Goal: Task Accomplishment & Management: Manage account settings

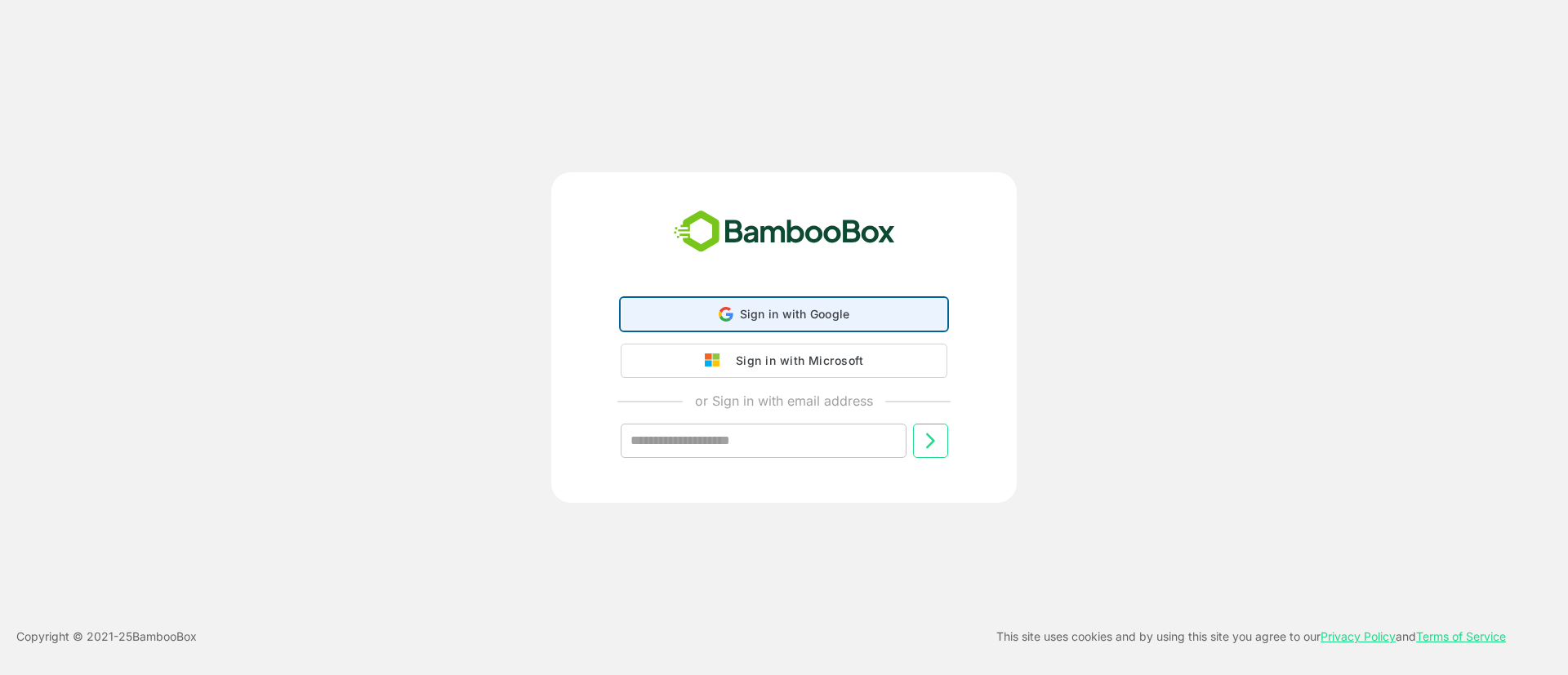
click at [796, 307] on span "Sign in with Google" at bounding box center [795, 314] width 110 height 14
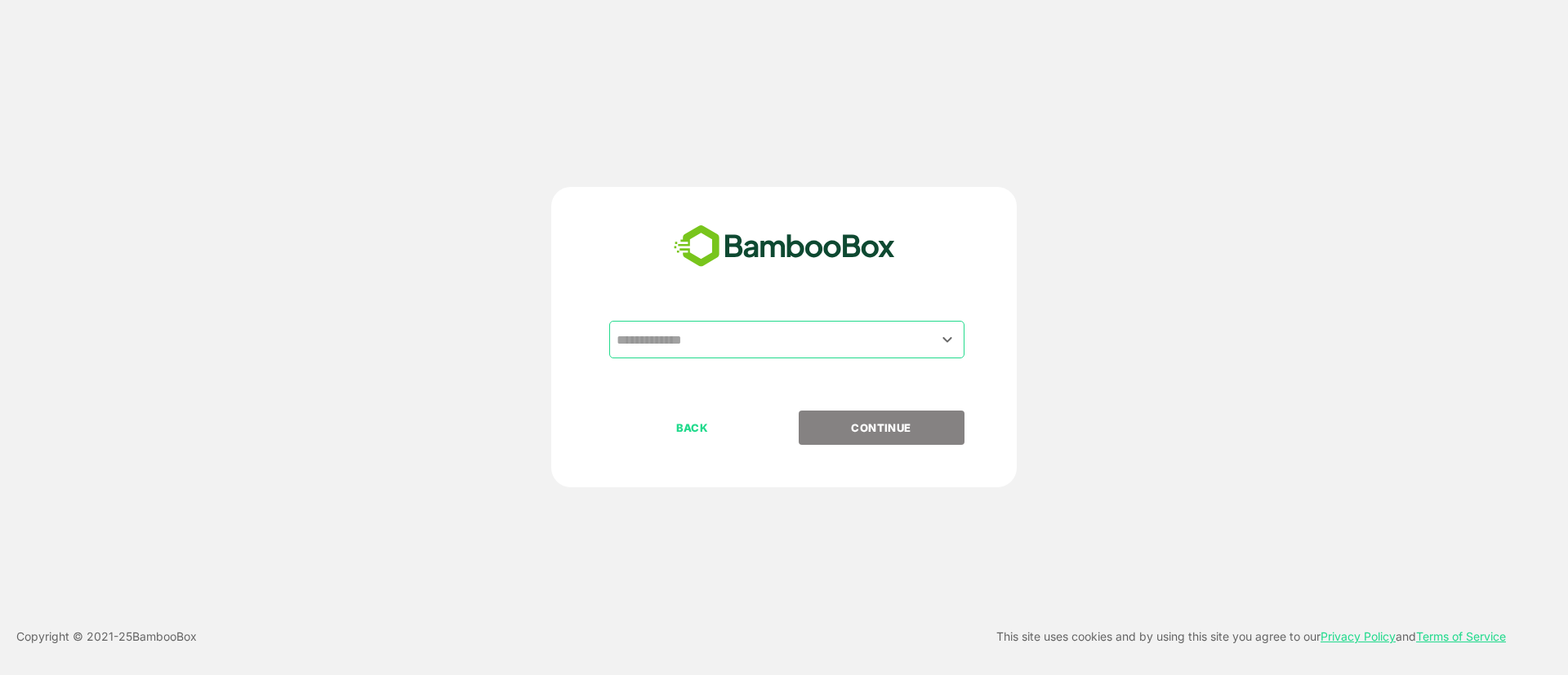
click at [677, 357] on div "​" at bounding box center [786, 340] width 355 height 38
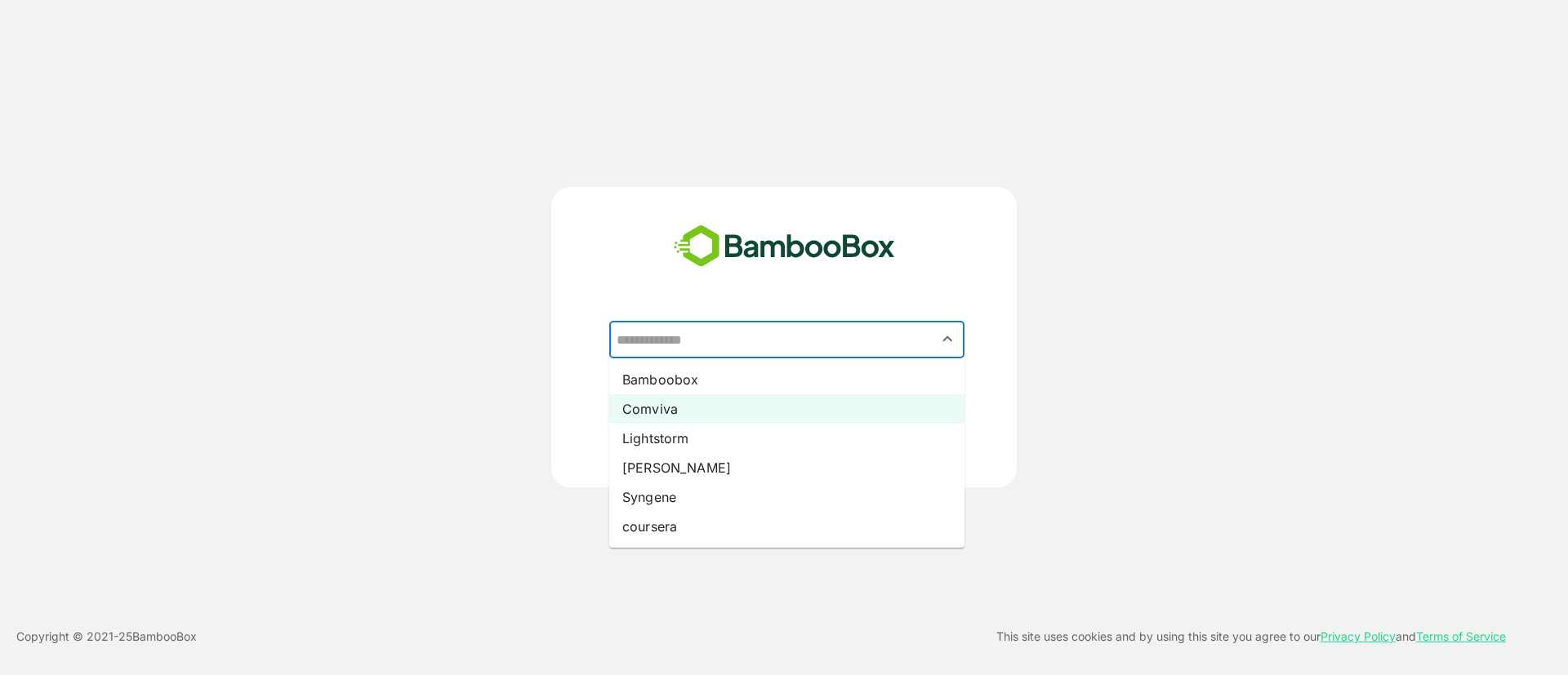
click at [650, 409] on li "Comviva" at bounding box center [786, 409] width 355 height 29
type input "*******"
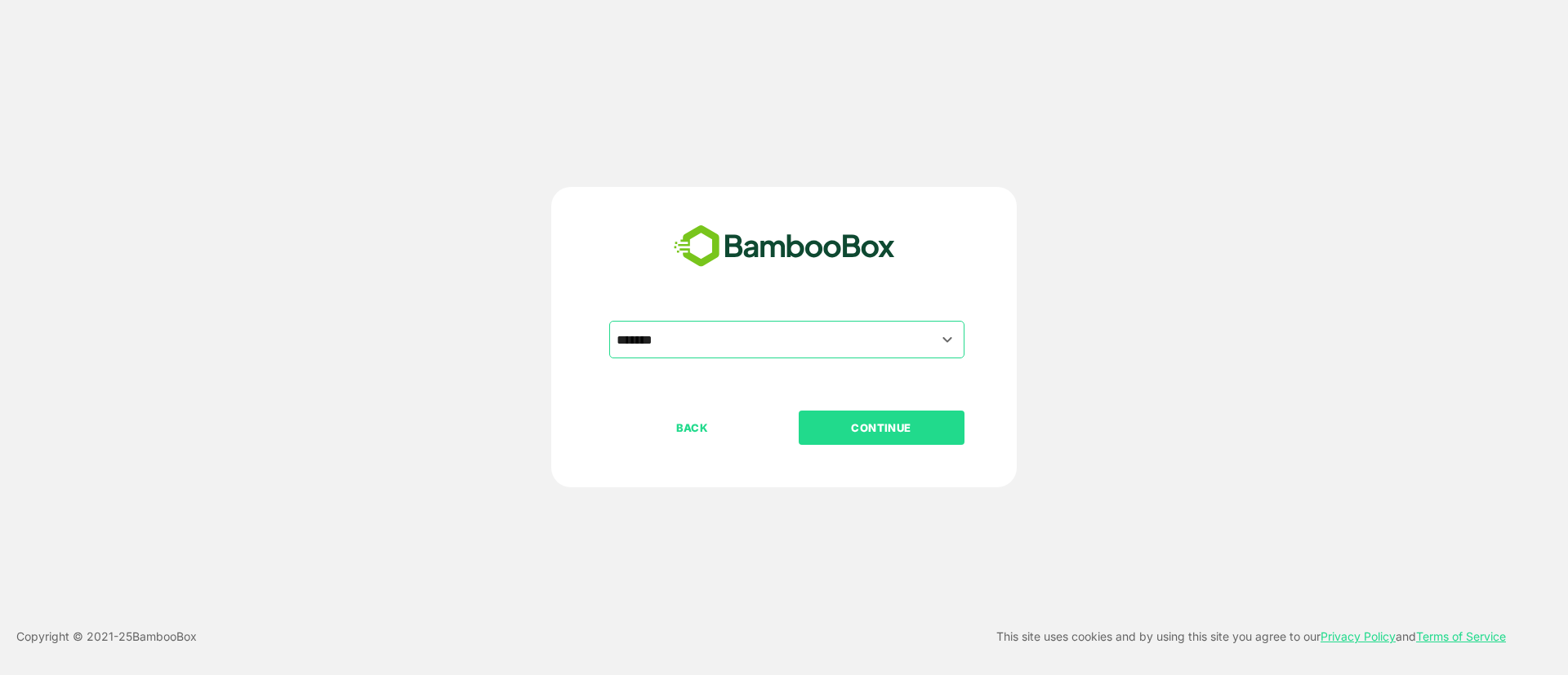
click at [876, 432] on p "CONTINUE" at bounding box center [881, 428] width 163 height 18
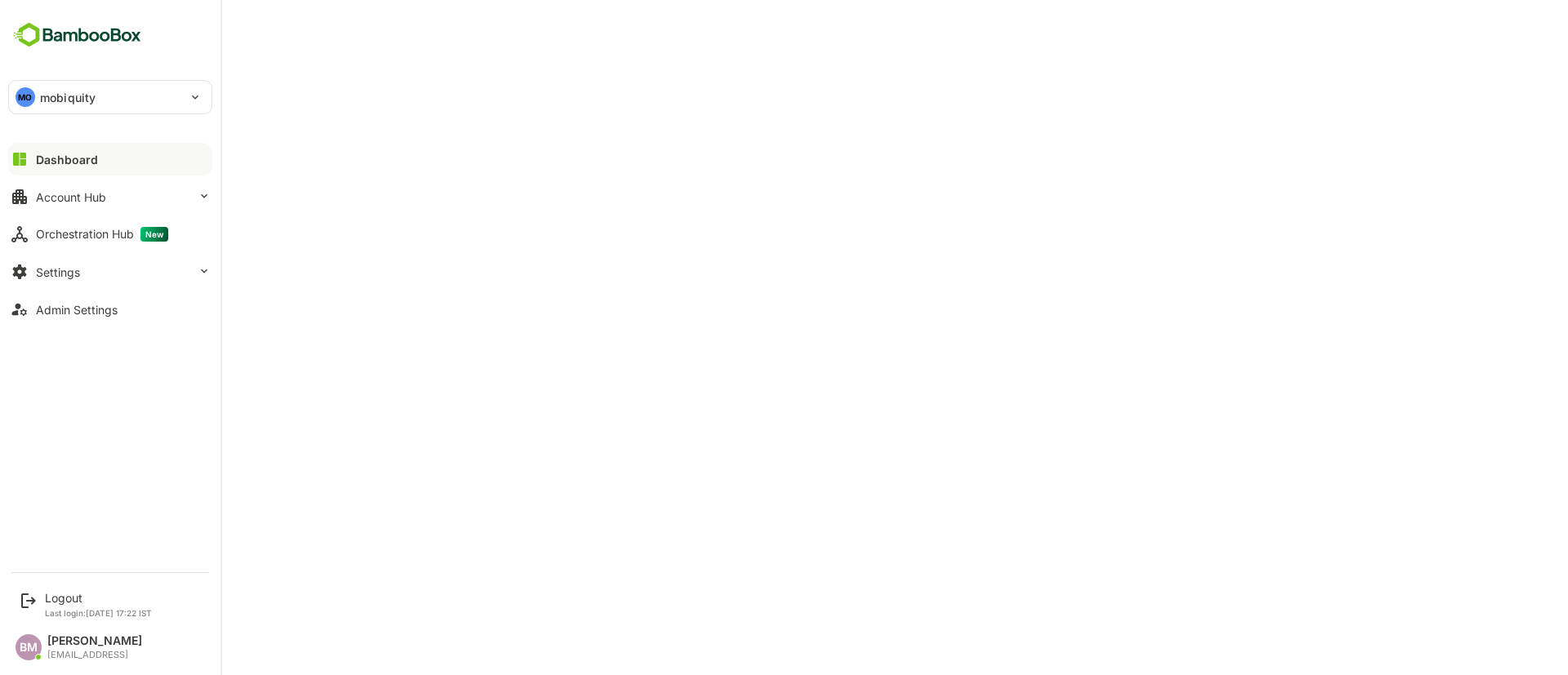
click at [32, 99] on div "MO" at bounding box center [25, 97] width 20 height 20
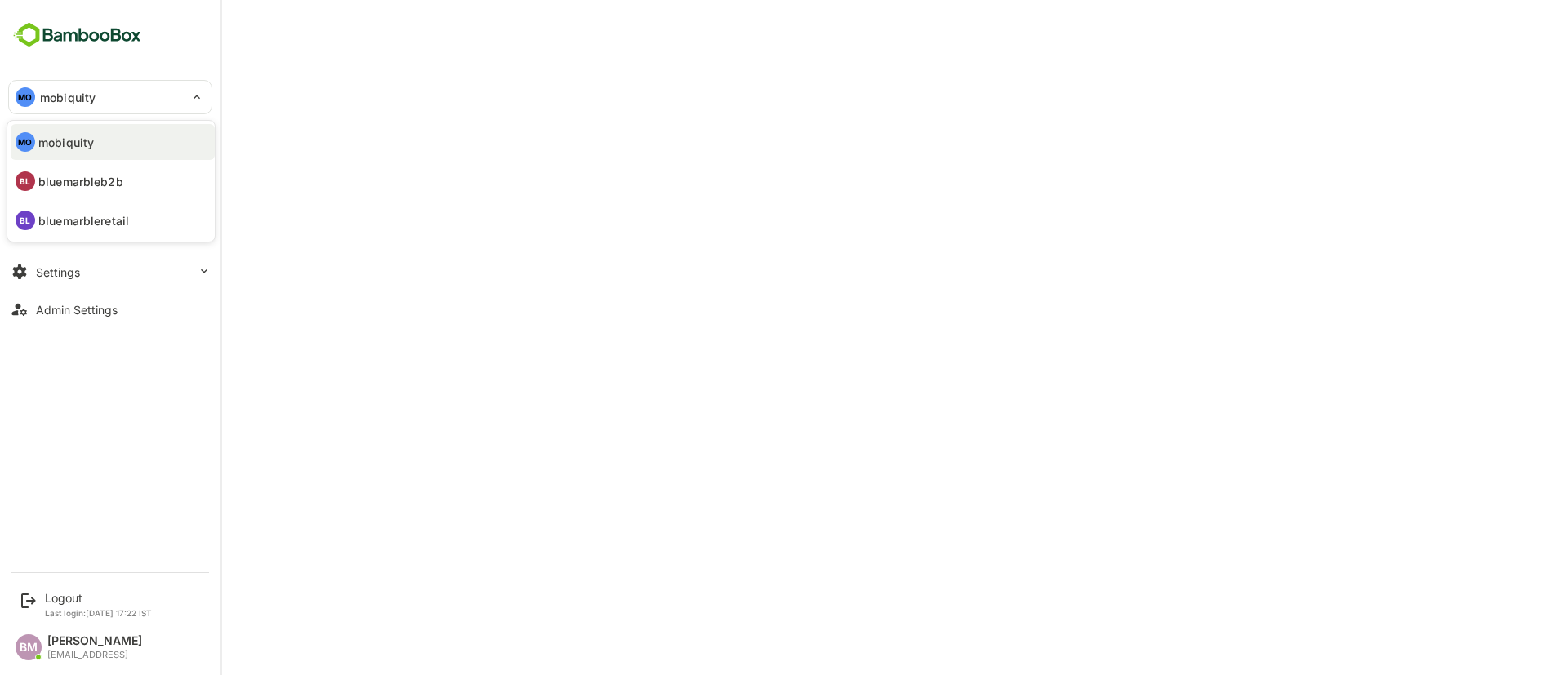
click at [297, 63] on div at bounding box center [784, 337] width 1568 height 675
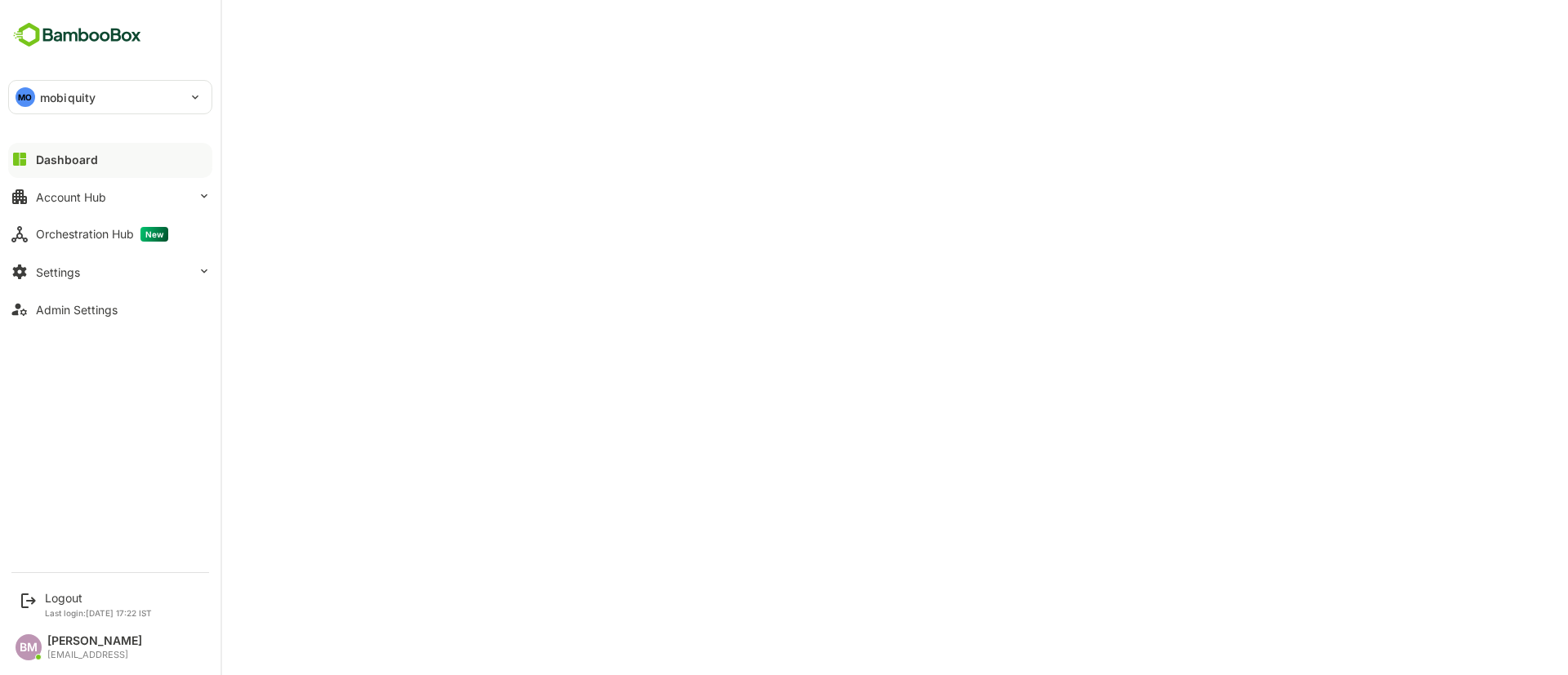
click at [39, 80] on div "MO mobiquity *********" at bounding box center [110, 98] width 204 height 34
click at [103, 97] on div "MO mobiquity" at bounding box center [101, 98] width 183 height 33
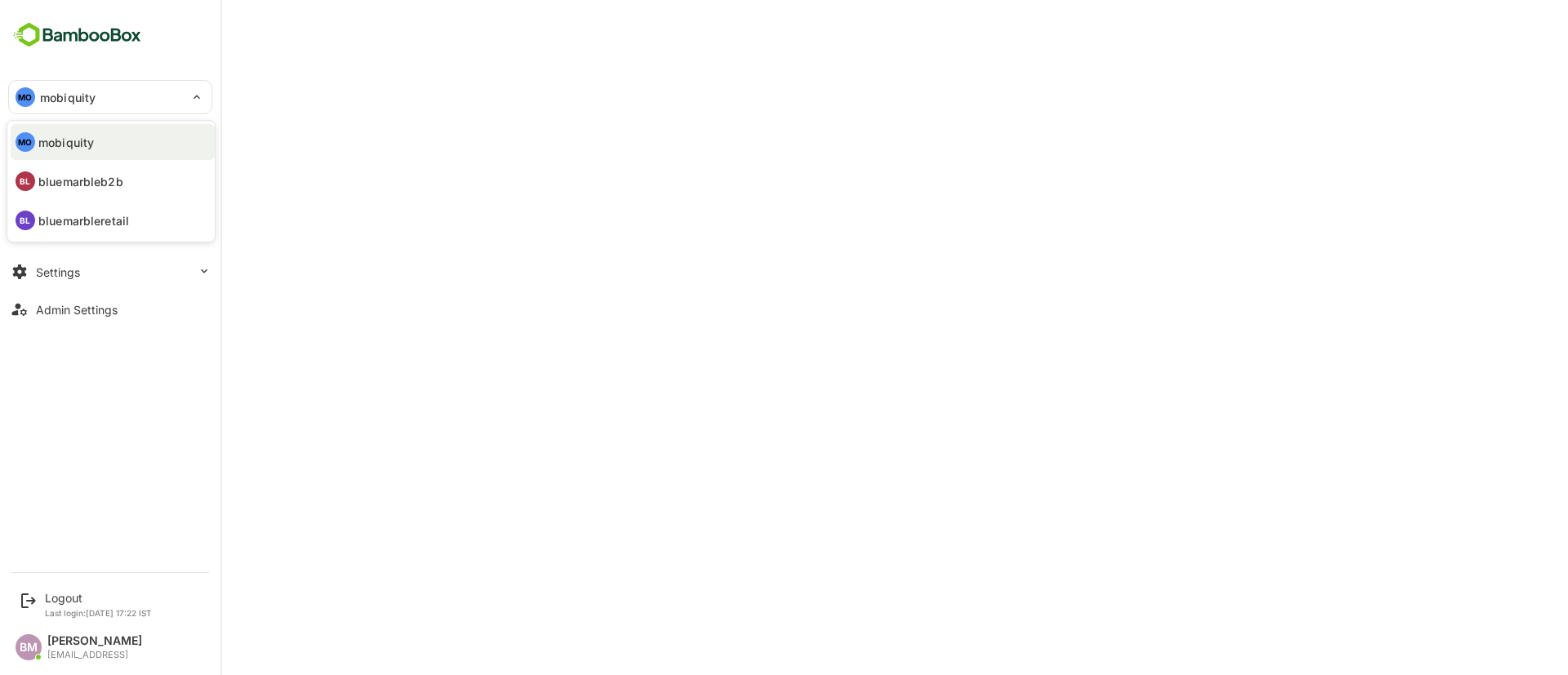
click at [328, 70] on div at bounding box center [784, 337] width 1568 height 675
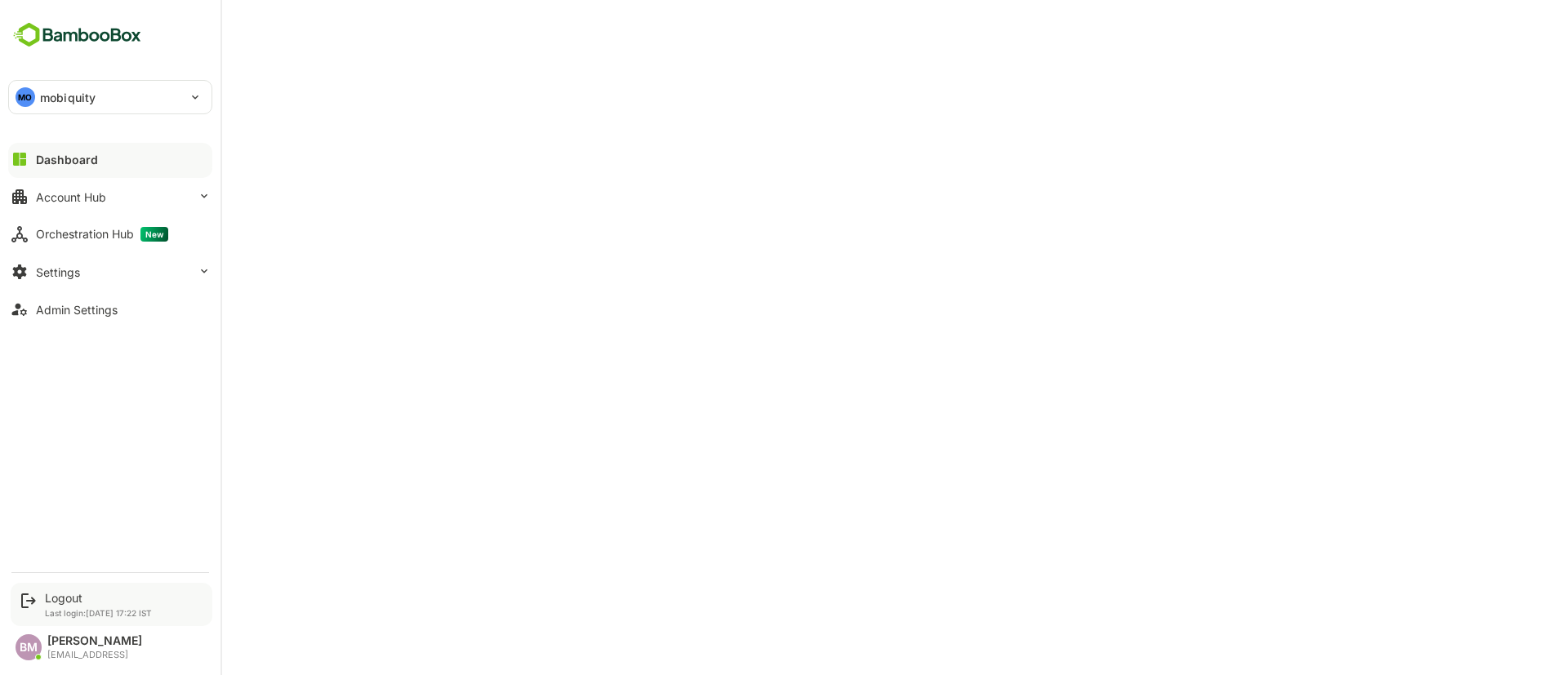
click at [69, 614] on p "Last login: Sep 10 17:22 IST" at bounding box center [98, 613] width 107 height 9
click at [27, 596] on icon at bounding box center [28, 601] width 20 height 20
click at [68, 599] on div "Logout" at bounding box center [98, 598] width 107 height 14
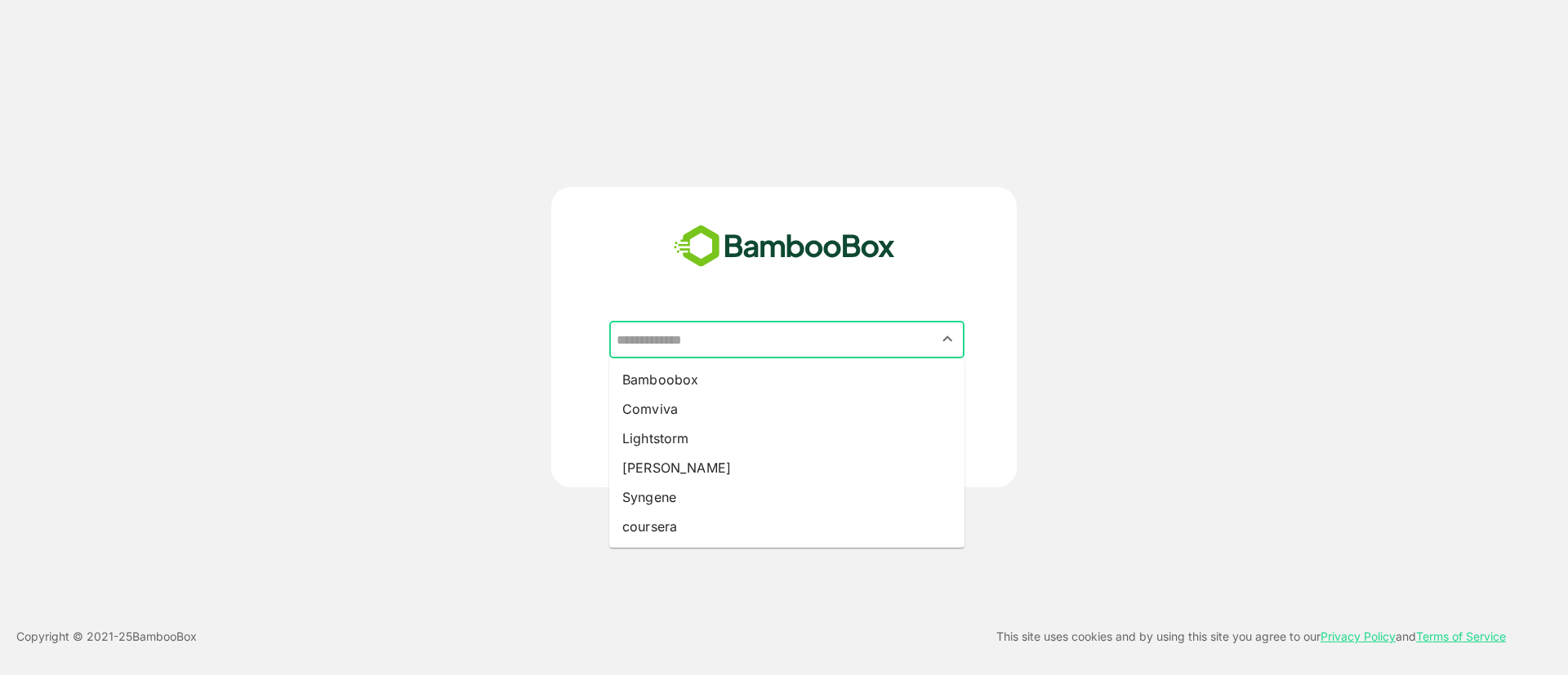
click at [728, 346] on input "text" at bounding box center [787, 340] width 349 height 31
click at [303, 68] on div "​ Bamboobox Comviva Lightstorm Pando Syngene coursera BACK CONTINUE Copyright ©…" at bounding box center [784, 337] width 1568 height 675
